Goal: Task Accomplishment & Management: Manage account settings

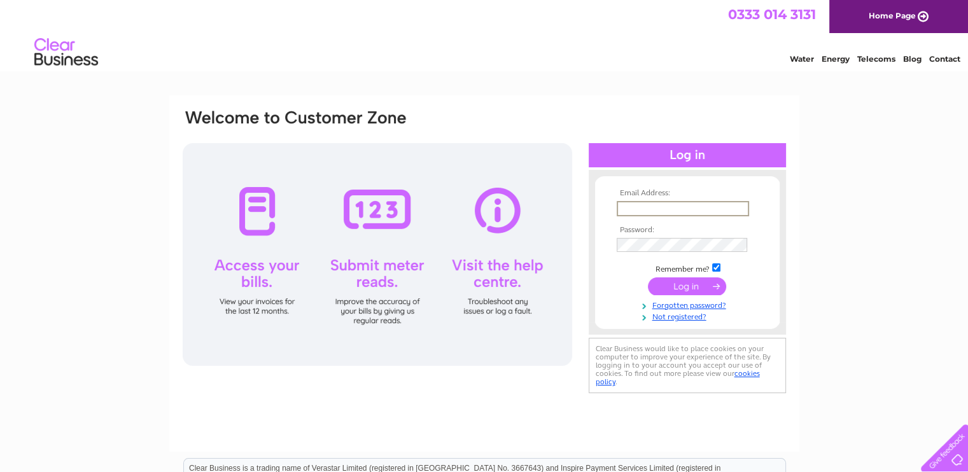
click at [667, 207] on input "text" at bounding box center [683, 208] width 132 height 15
type input "Bill@fife-mitsubishi.co.uk"
click at [675, 280] on input "submit" at bounding box center [687, 286] width 78 height 18
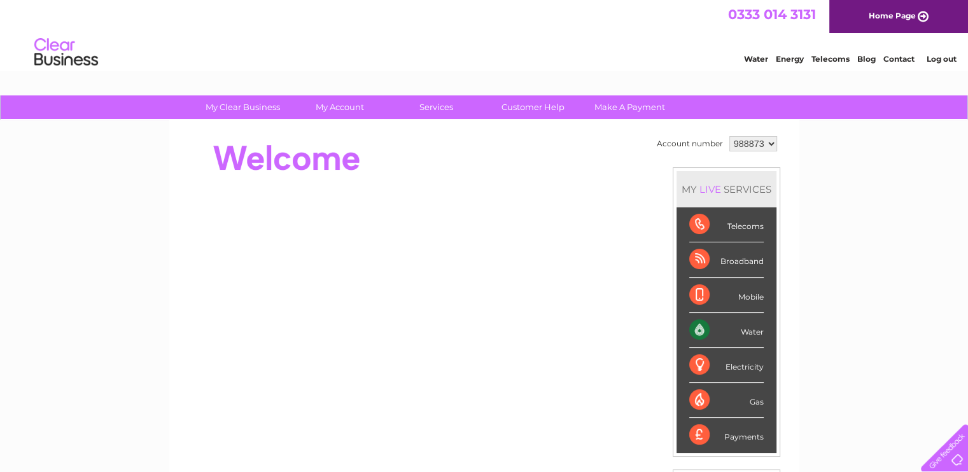
click at [731, 327] on div "Water" at bounding box center [726, 330] width 74 height 35
click at [751, 335] on div "Water" at bounding box center [726, 330] width 74 height 35
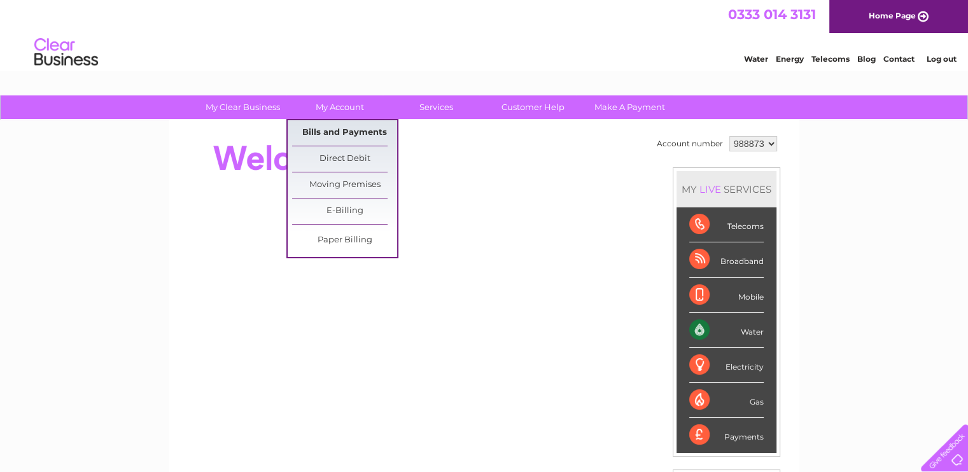
click at [323, 128] on link "Bills and Payments" at bounding box center [344, 132] width 105 height 25
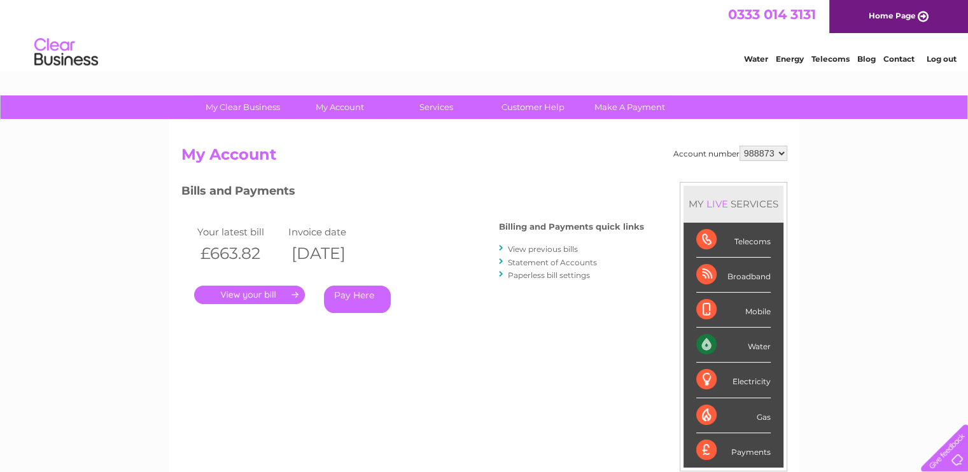
click at [245, 297] on link "." at bounding box center [249, 295] width 111 height 18
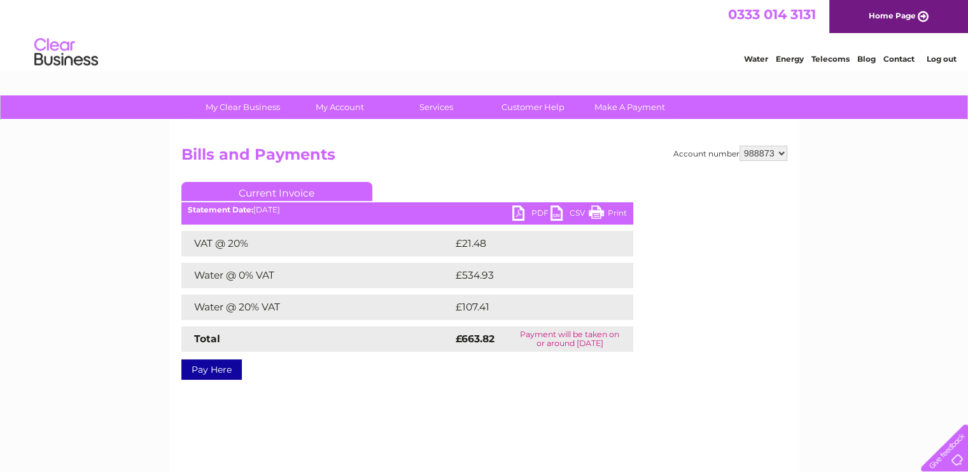
click at [537, 211] on link "PDF" at bounding box center [531, 215] width 38 height 18
click at [936, 61] on link "Log out" at bounding box center [941, 59] width 30 height 10
